Goal: Transaction & Acquisition: Purchase product/service

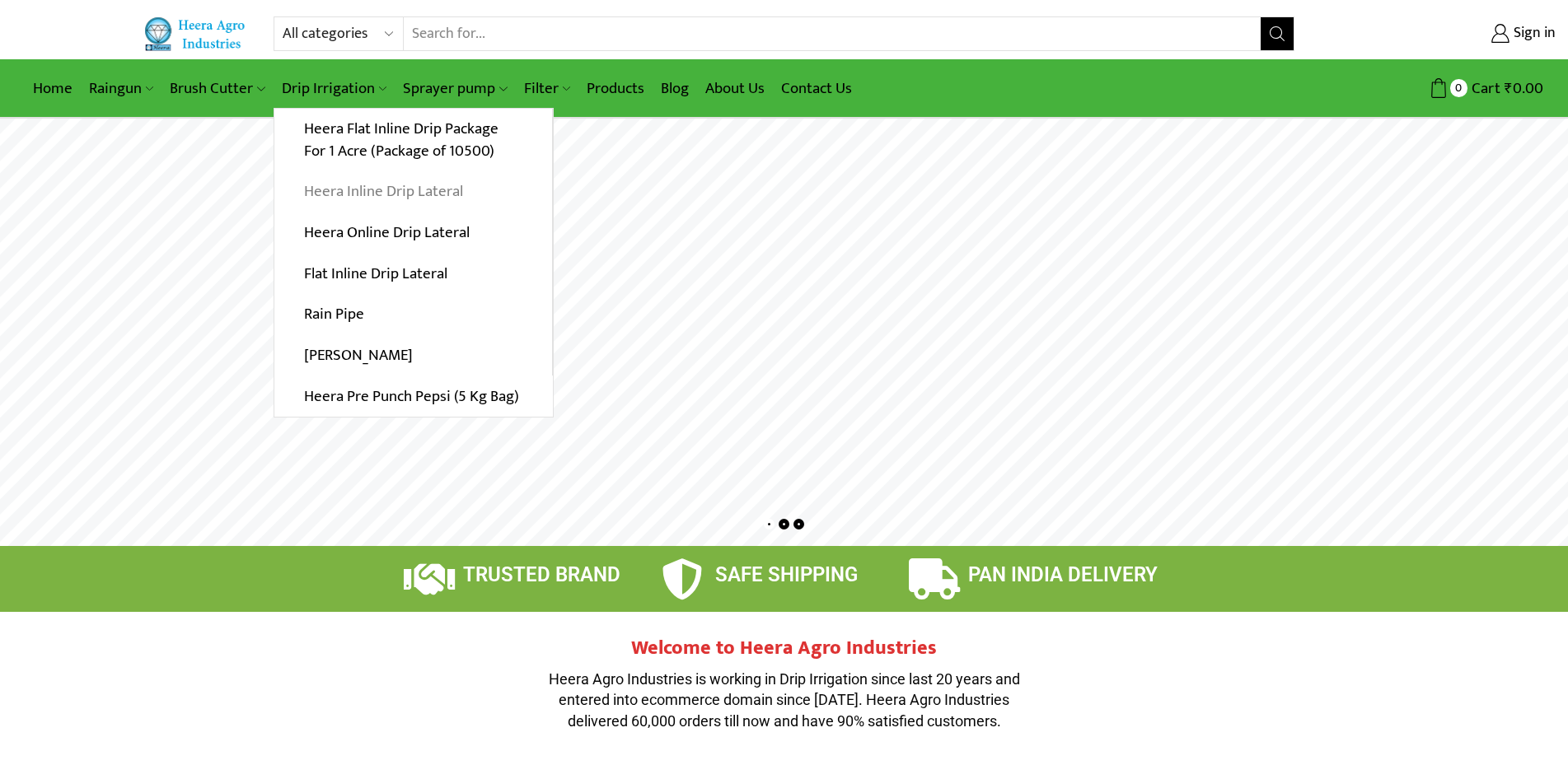
click at [392, 194] on link "Heera Inline Drip Lateral" at bounding box center [413, 192] width 278 height 41
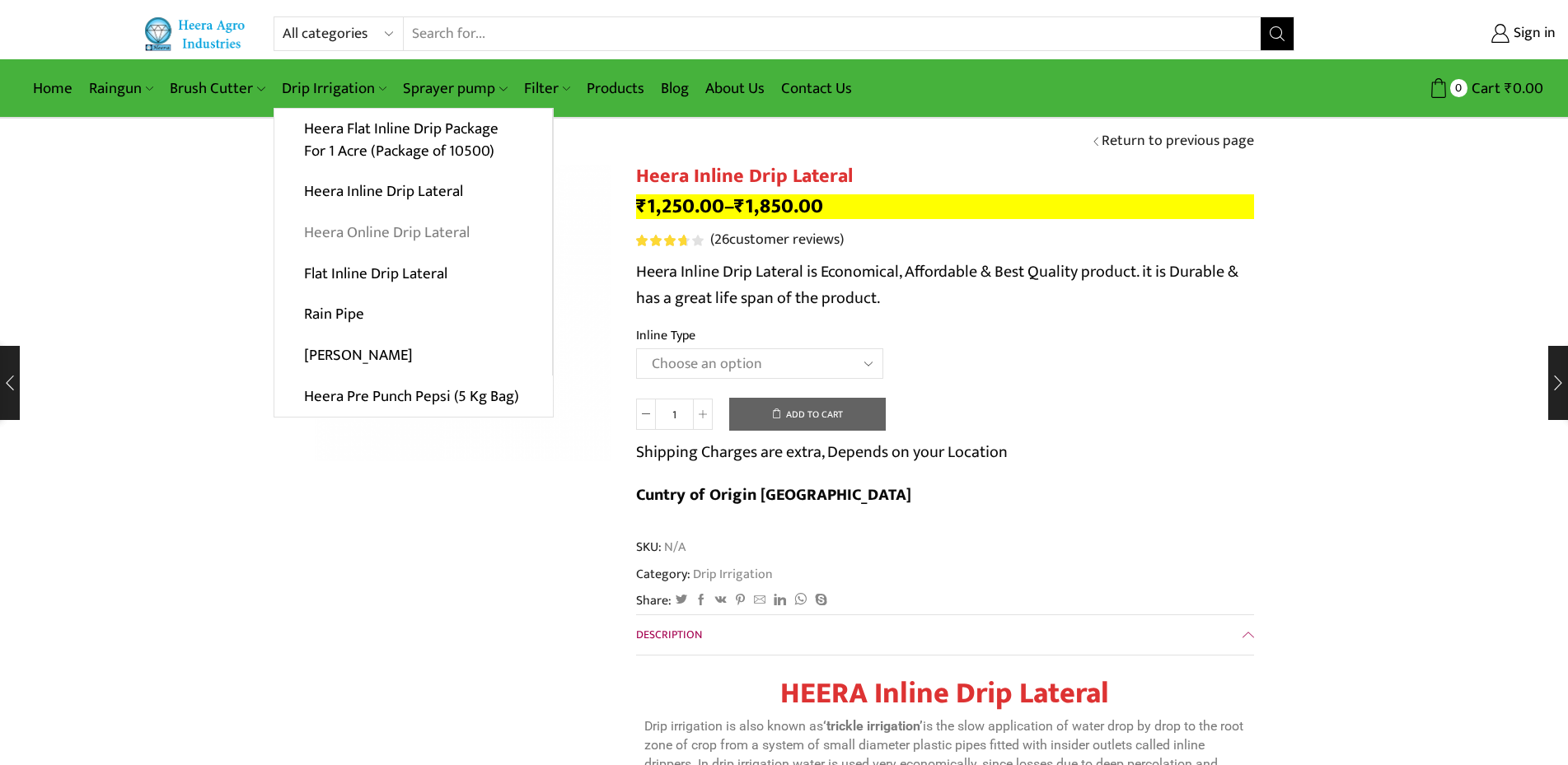
click at [402, 237] on link "Heera Online Drip Lateral" at bounding box center [413, 233] width 278 height 41
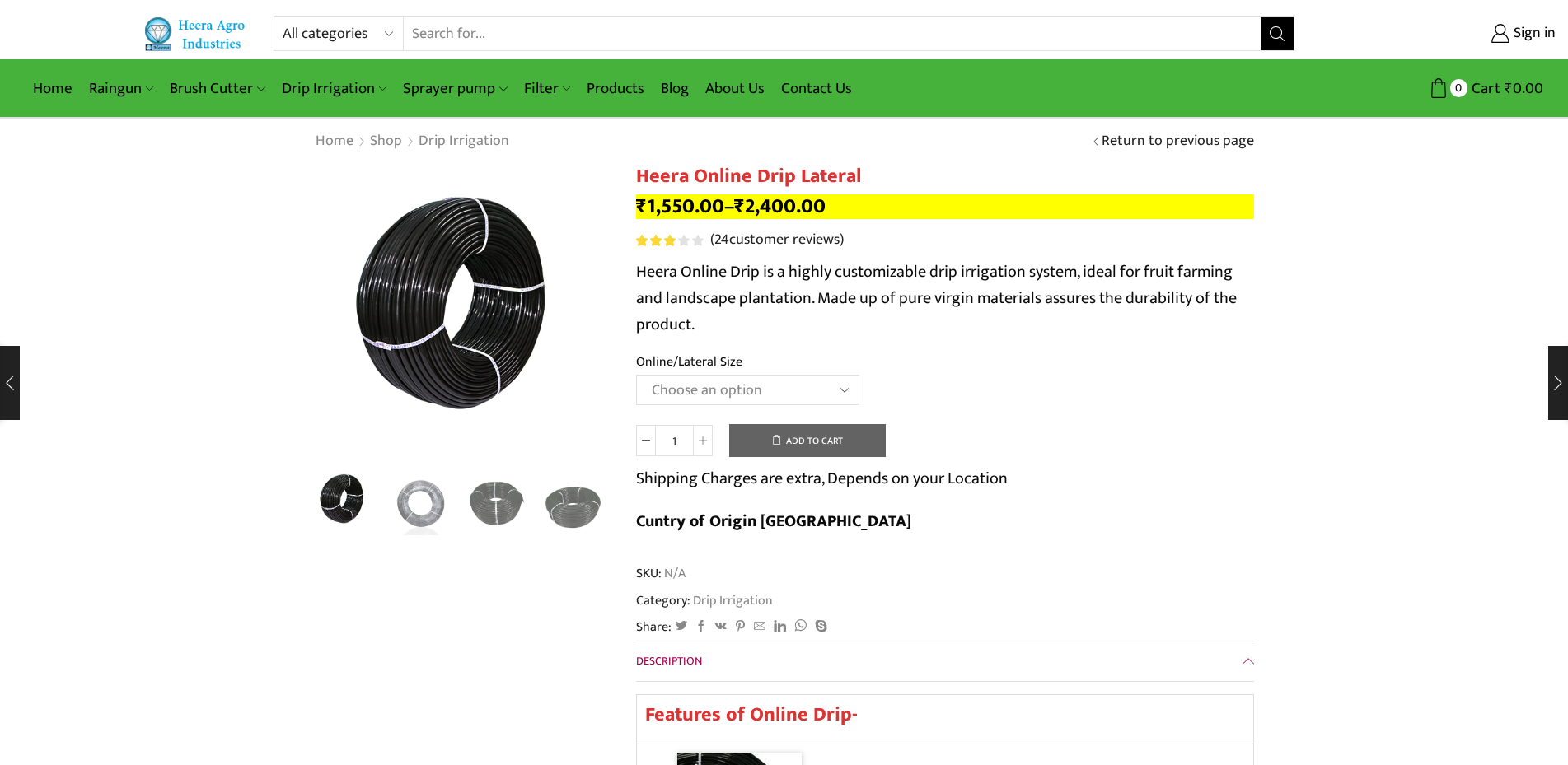
click at [636, 375] on select "Choose an option Heera Online 16MM Heera Online GOLD 16MM Heera Online 12MM Hee…" at bounding box center [748, 389] width 223 height 30
select select "Heera Online GOLD 16MM"
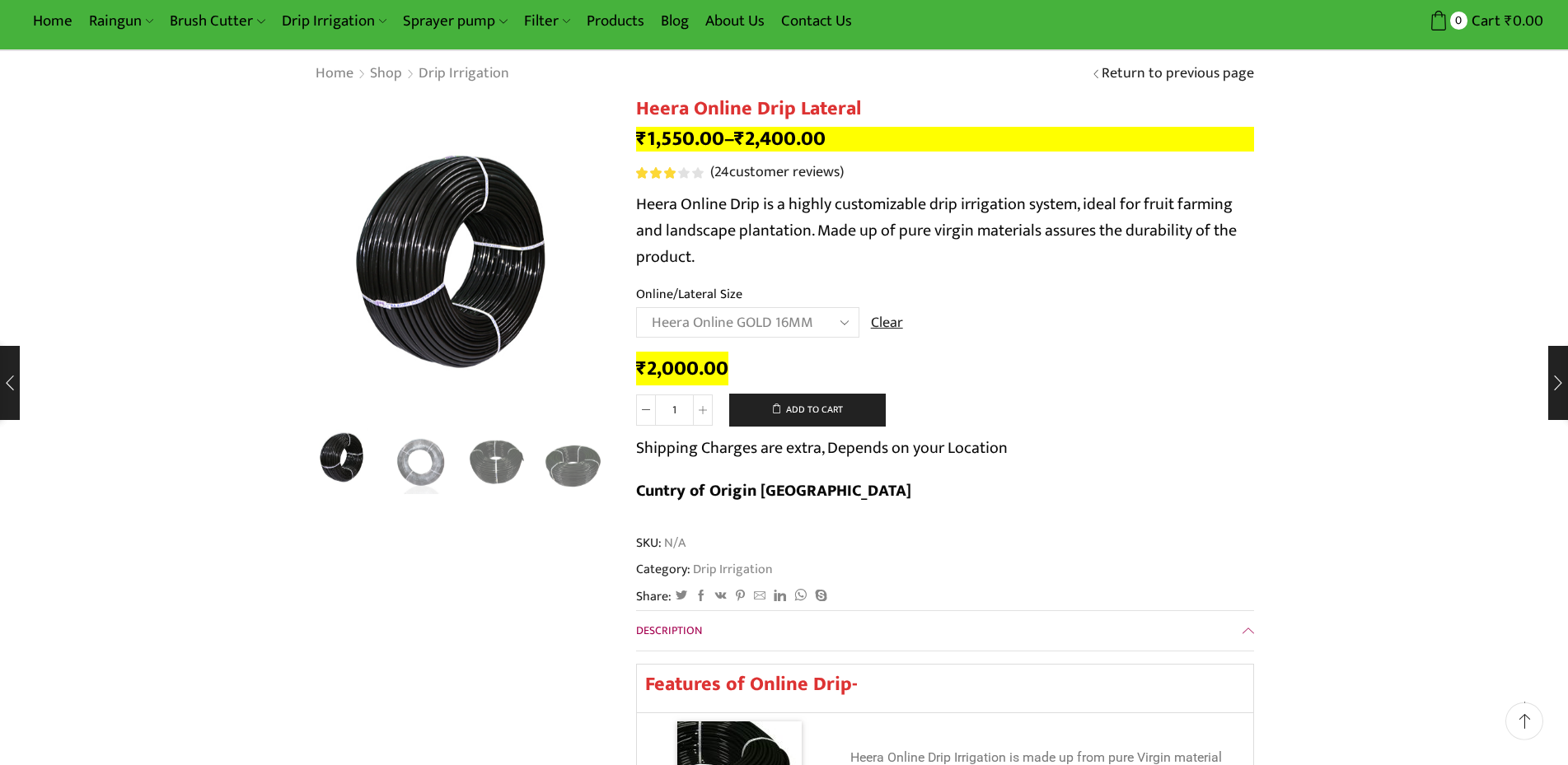
scroll to position [51, 0]
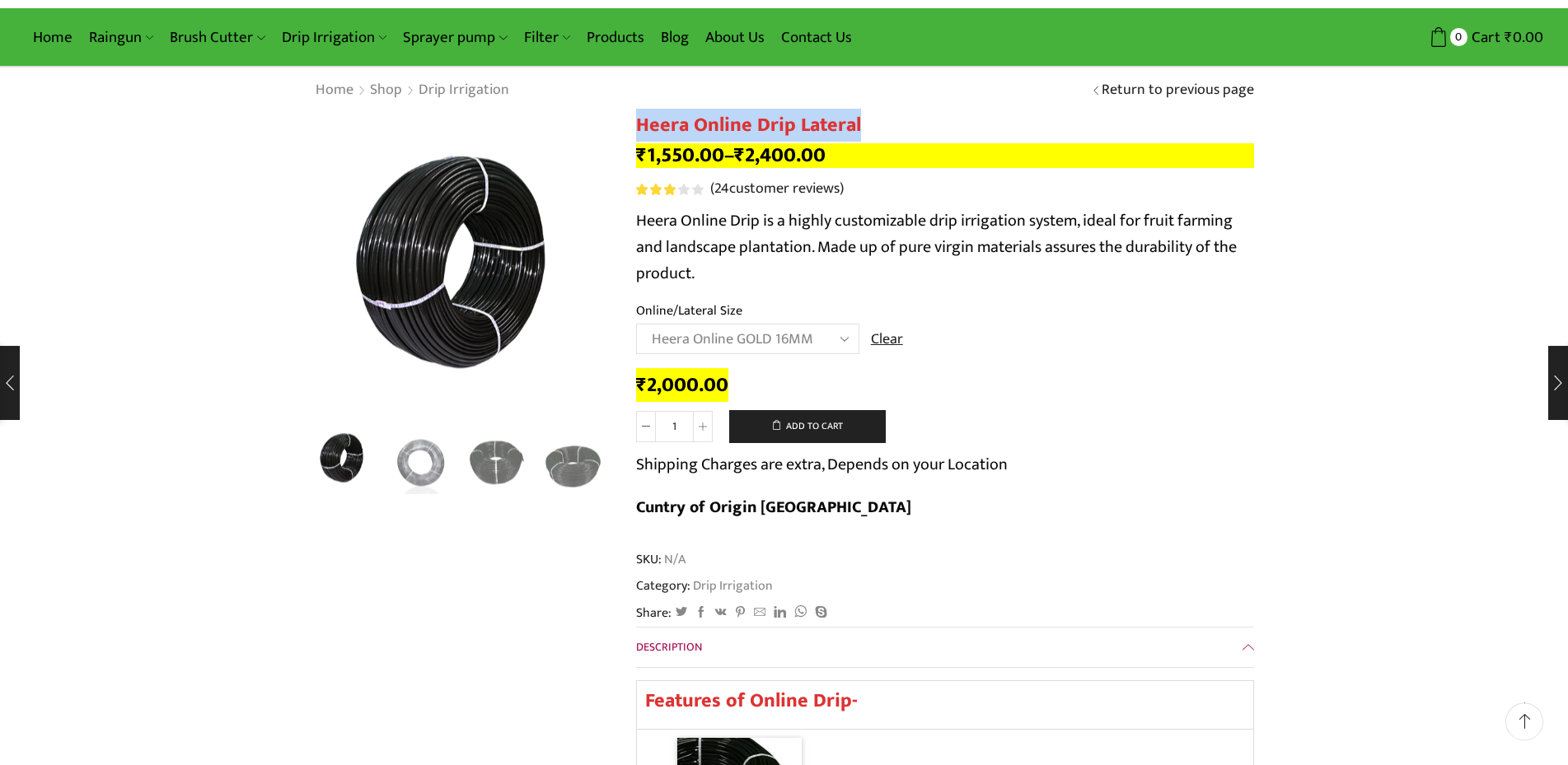
drag, startPoint x: 639, startPoint y: 119, endPoint x: 898, endPoint y: 125, distance: 259.1
click at [898, 125] on h1 "Heera Online Drip Lateral" at bounding box center [945, 125] width 619 height 23
copy h1 "Heera Online Drip Lateral"
